Goal: Find specific page/section: Find specific page/section

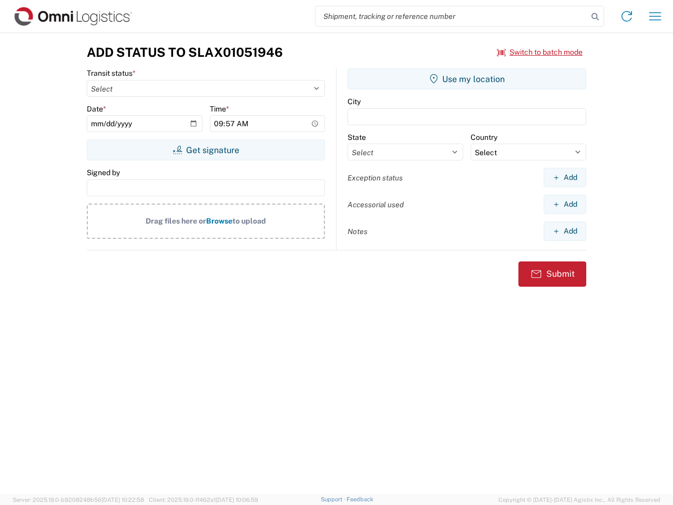
click at [452, 16] on input "search" at bounding box center [452, 16] width 272 height 20
click at [595, 17] on icon at bounding box center [595, 16] width 15 height 15
click at [627, 16] on icon at bounding box center [627, 16] width 17 height 17
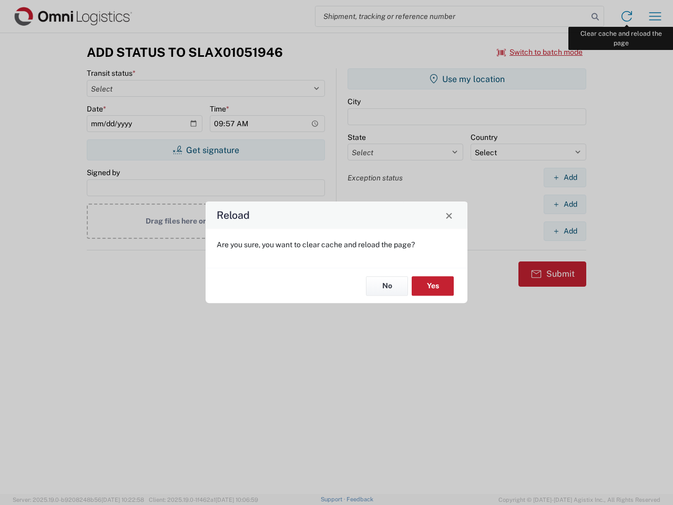
click at [655, 16] on div "Reload Are you sure, you want to clear cache and reload the page? No Yes" at bounding box center [336, 252] width 673 height 505
click at [540, 52] on div "Reload Are you sure, you want to clear cache and reload the page? No Yes" at bounding box center [336, 252] width 673 height 505
click at [206, 150] on div "Reload Are you sure, you want to clear cache and reload the page? No Yes" at bounding box center [336, 252] width 673 height 505
click at [467, 79] on div "Reload Are you sure, you want to clear cache and reload the page? No Yes" at bounding box center [336, 252] width 673 height 505
click at [565, 177] on div "Reload Are you sure, you want to clear cache and reload the page? No Yes" at bounding box center [336, 252] width 673 height 505
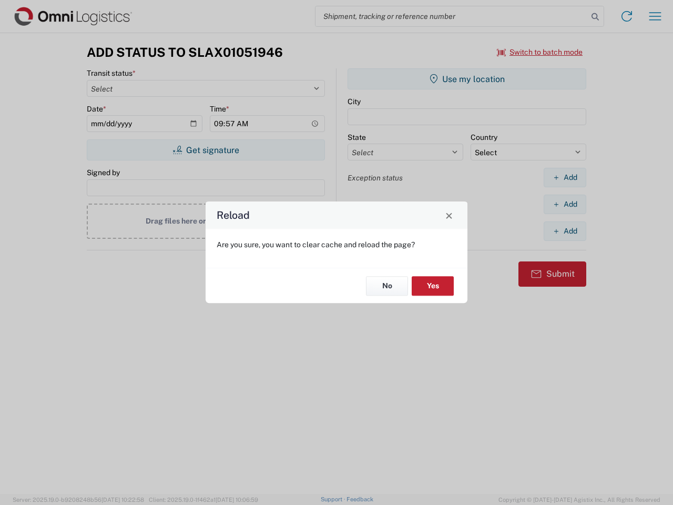
click at [565, 204] on div "Reload Are you sure, you want to clear cache and reload the page? No Yes" at bounding box center [336, 252] width 673 height 505
click at [565, 231] on div "Reload Are you sure, you want to clear cache and reload the page? No Yes" at bounding box center [336, 252] width 673 height 505
